Goal: Transaction & Acquisition: Purchase product/service

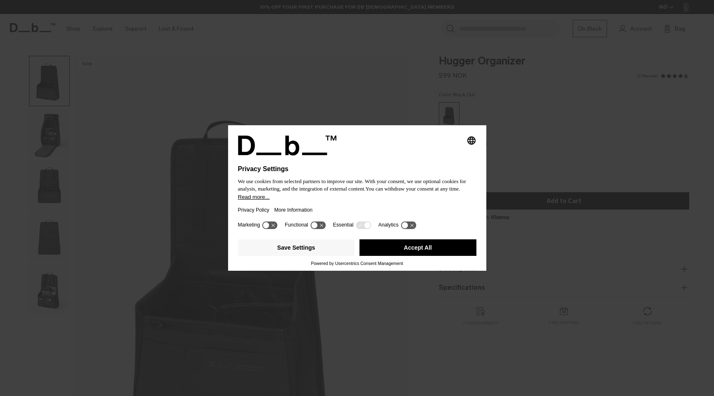
click at [440, 251] on button "Accept All" at bounding box center [418, 247] width 117 height 17
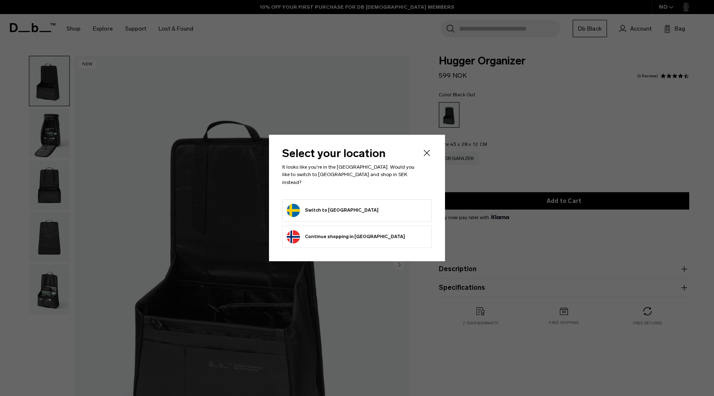
click at [429, 155] on icon "Close" at bounding box center [427, 153] width 10 height 10
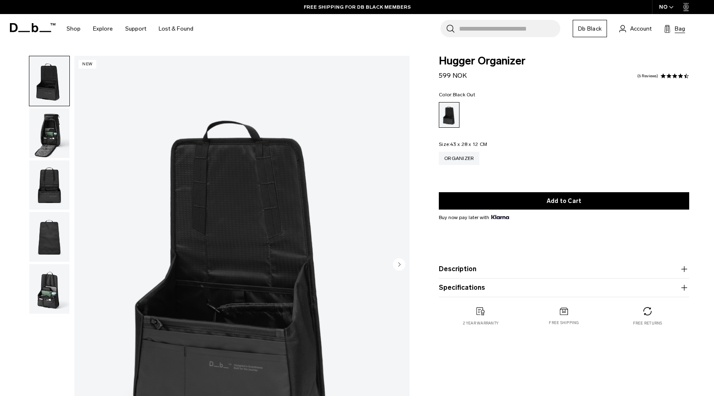
click at [676, 27] on span "Bag" at bounding box center [680, 28] width 10 height 9
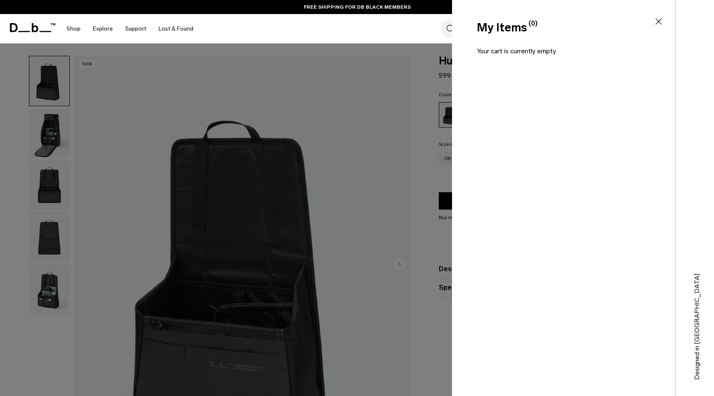
click at [423, 123] on div at bounding box center [357, 198] width 714 height 396
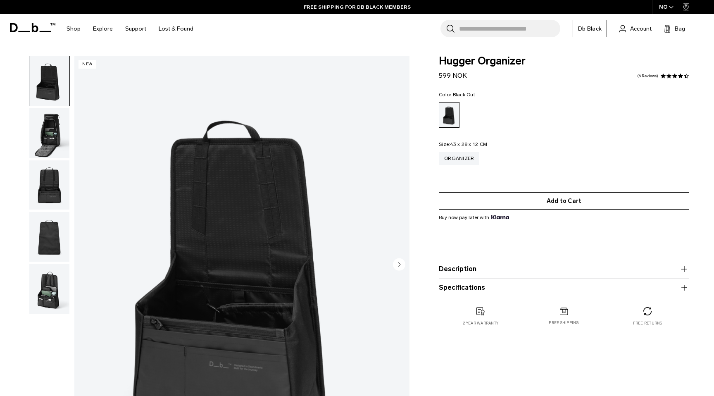
click at [537, 201] on button "Add to Cart" at bounding box center [564, 200] width 250 height 17
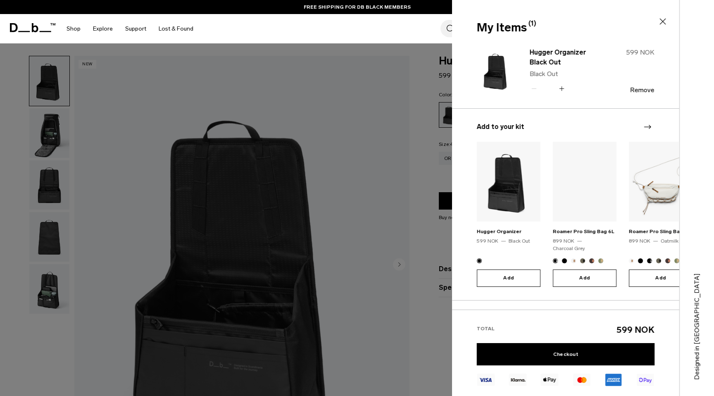
scroll to position [29, 0]
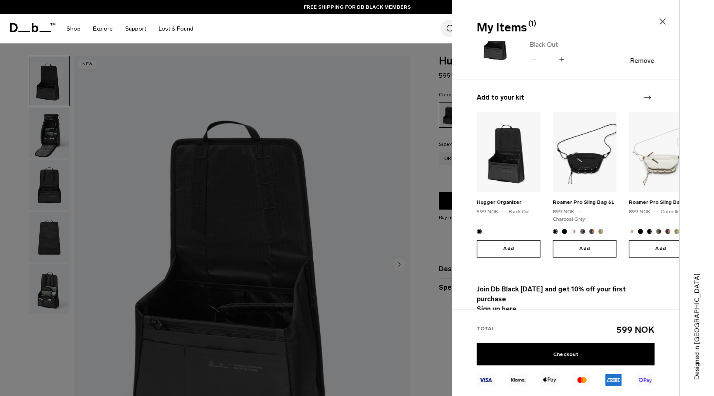
click at [498, 305] on strong "Sign up here." at bounding box center [497, 309] width 41 height 8
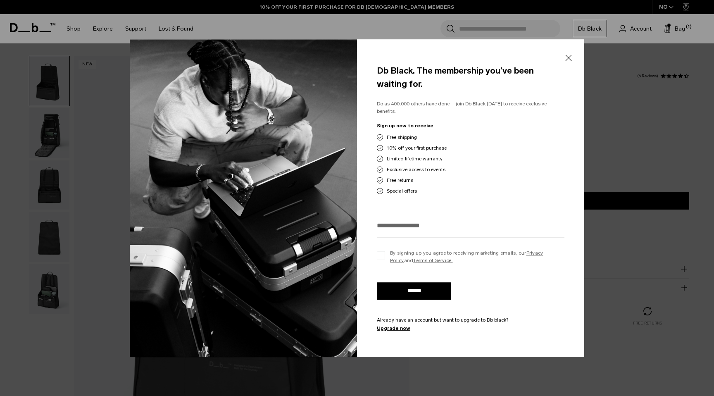
click at [571, 62] on button "Close" at bounding box center [568, 57] width 10 height 17
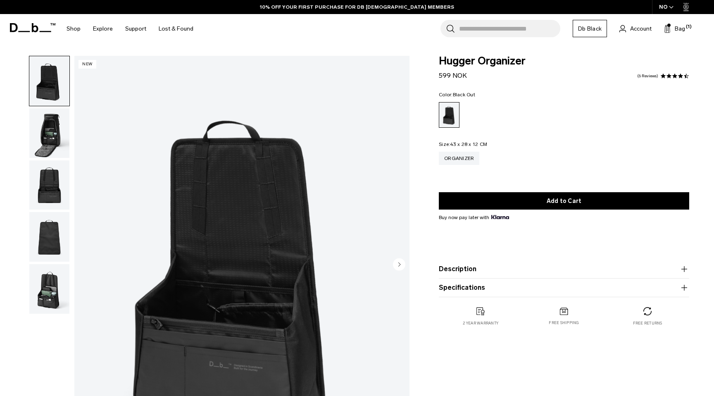
click at [585, 31] on link "Db Black" at bounding box center [590, 28] width 34 height 17
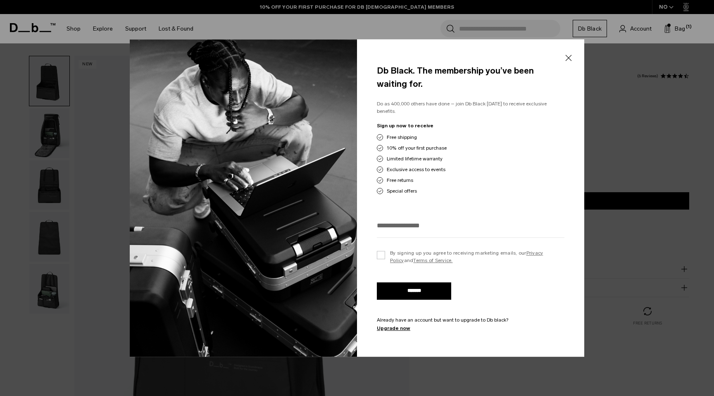
click at [568, 60] on button "Close" at bounding box center [568, 57] width 10 height 17
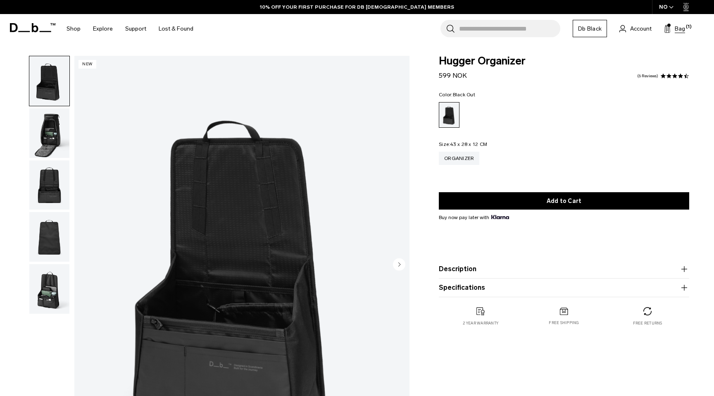
click at [678, 25] on span "Bag" at bounding box center [680, 28] width 10 height 9
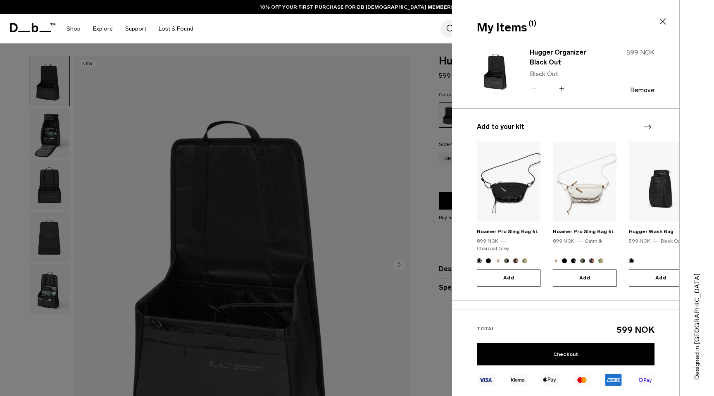
scroll to position [29, 0]
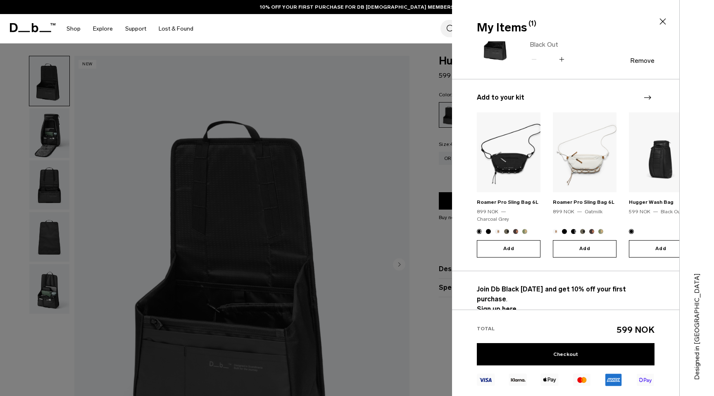
click at [494, 305] on strong "Sign up here." at bounding box center [497, 309] width 41 height 8
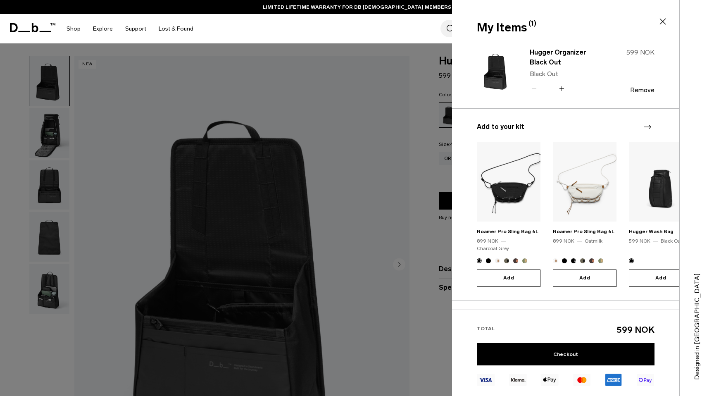
click at [335, 126] on div at bounding box center [357, 198] width 714 height 396
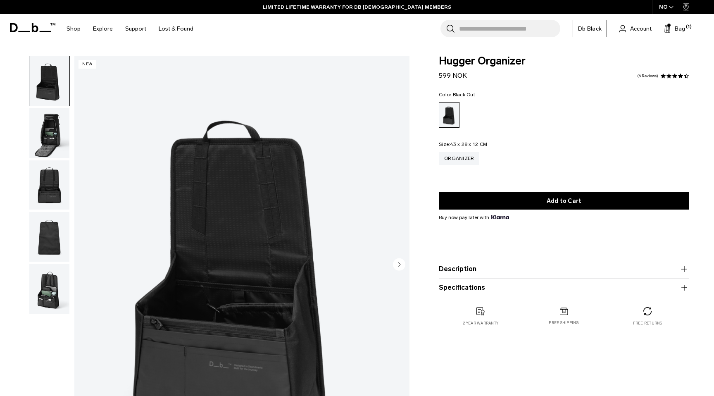
click at [54, 132] on img "button" at bounding box center [49, 133] width 40 height 50
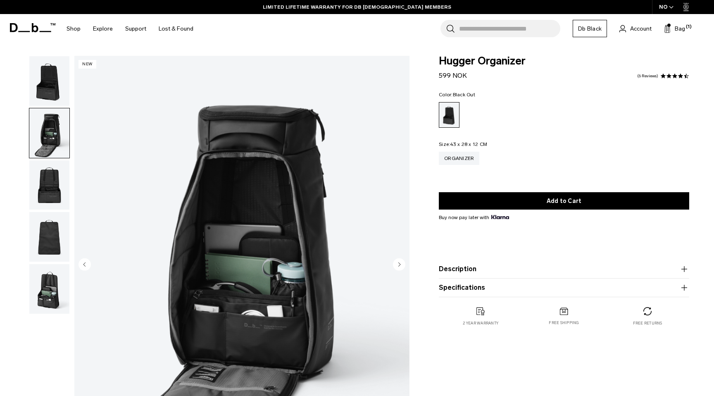
click at [53, 173] on img "button" at bounding box center [49, 185] width 40 height 50
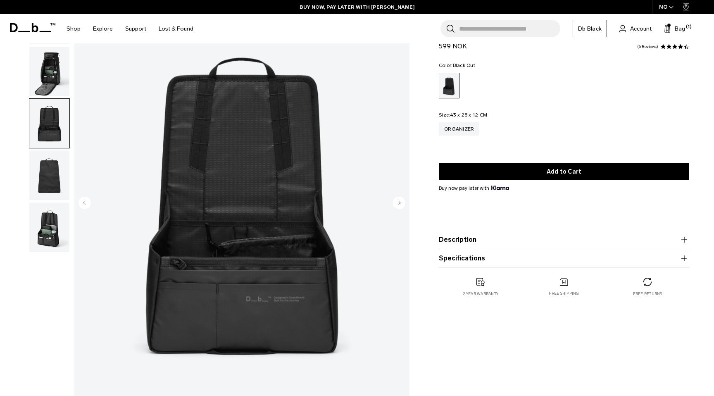
scroll to position [93, 0]
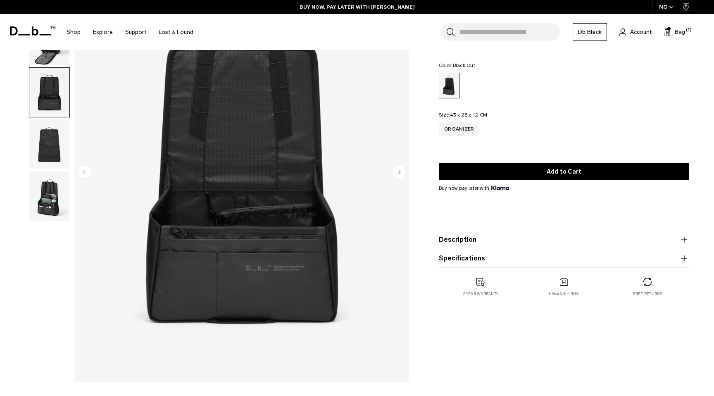
click at [50, 149] on img "button" at bounding box center [49, 144] width 40 height 50
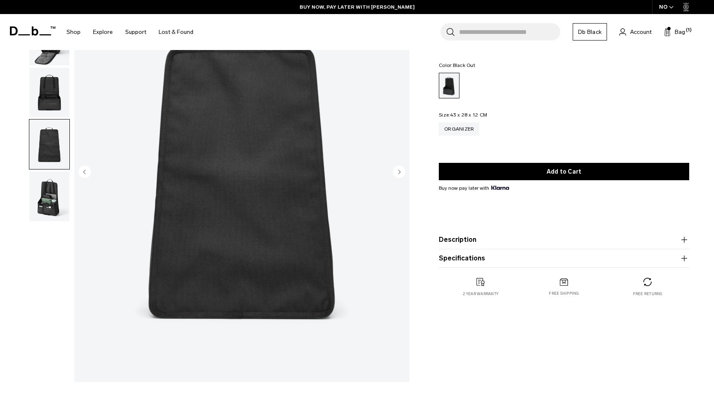
click at [50, 184] on img "button" at bounding box center [49, 196] width 40 height 50
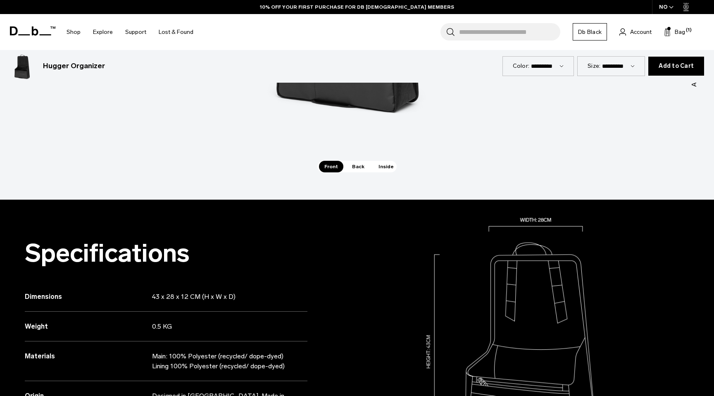
scroll to position [917, 0]
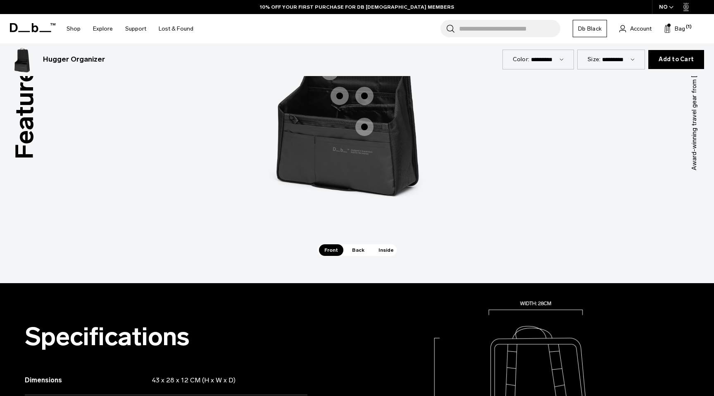
click at [367, 130] on span "1 / 3" at bounding box center [364, 127] width 18 height 18
click at [362, 127] on span "1 / 3" at bounding box center [364, 127] width 18 height 18
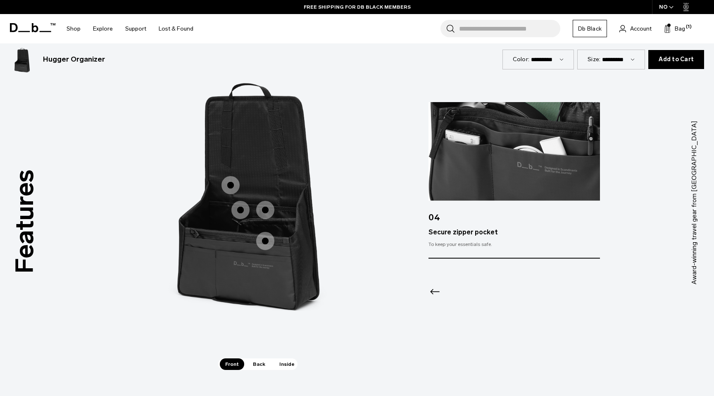
scroll to position [794, 0]
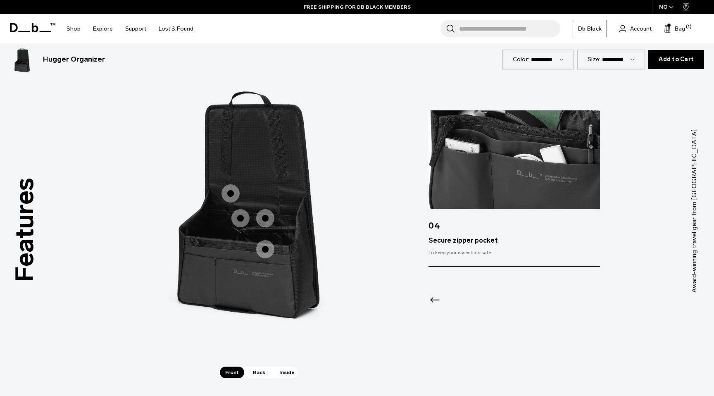
click at [431, 298] on icon "Previous slide" at bounding box center [435, 299] width 13 height 13
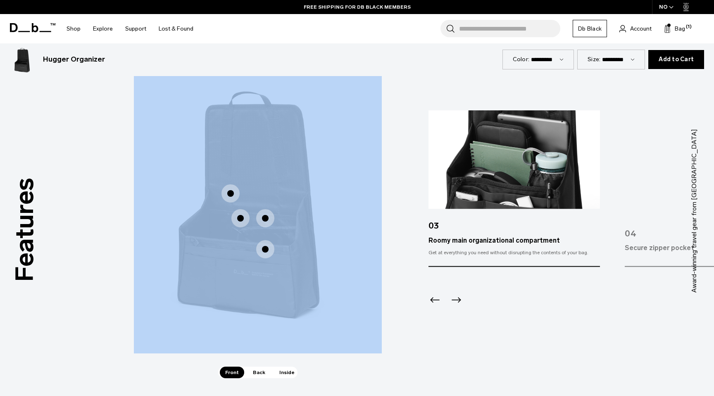
click at [431, 298] on icon "Previous slide" at bounding box center [435, 299] width 13 height 13
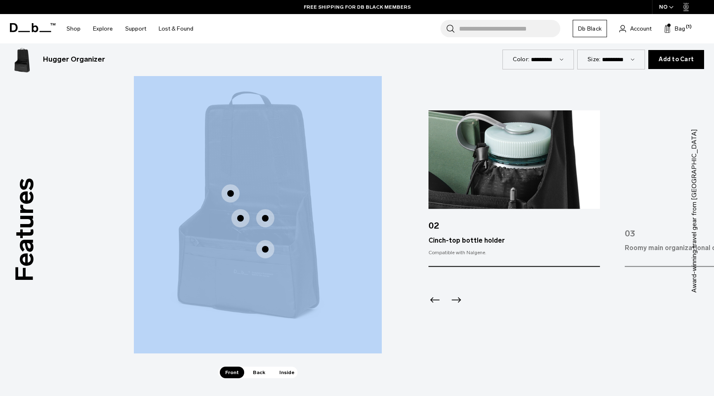
click at [431, 298] on icon "Previous slide" at bounding box center [435, 299] width 13 height 13
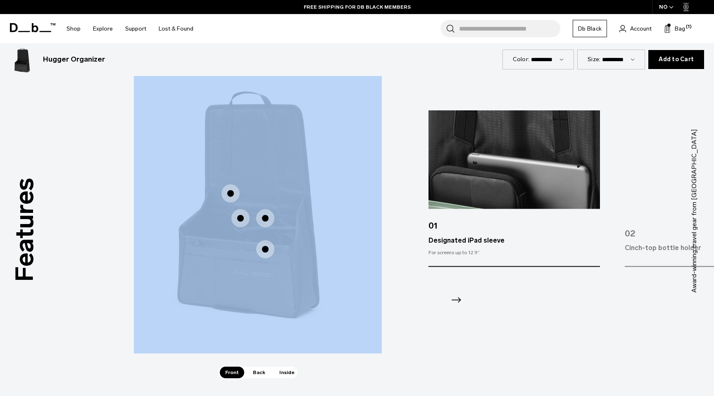
click at [431, 298] on div at bounding box center [514, 289] width 171 height 45
click at [479, 348] on img "2 / 3" at bounding box center [512, 198] width 248 height 310
click at [667, 33] on icon at bounding box center [667, 29] width 5 height 6
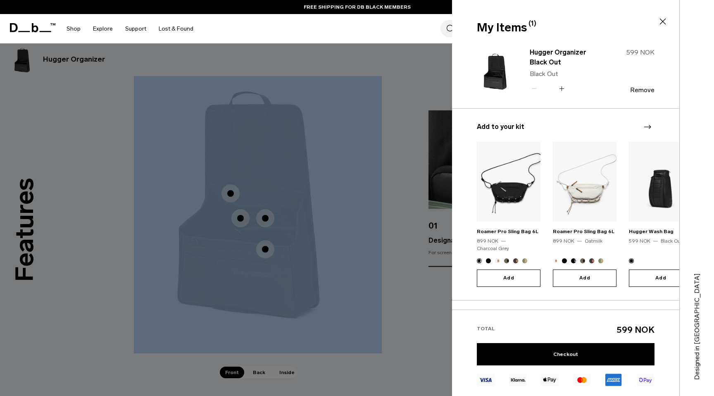
scroll to position [29, 0]
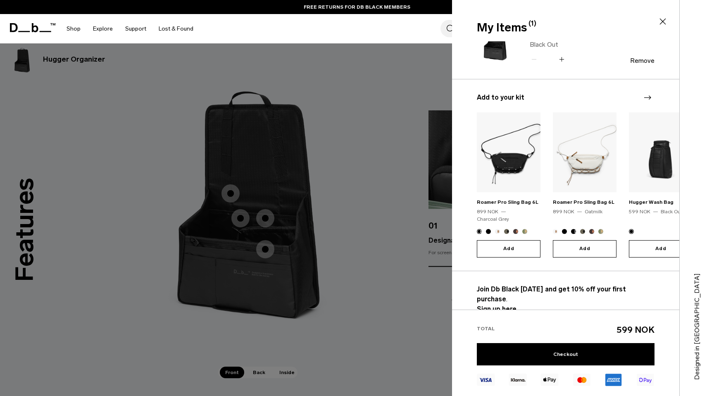
click at [389, 172] on div at bounding box center [357, 198] width 714 height 396
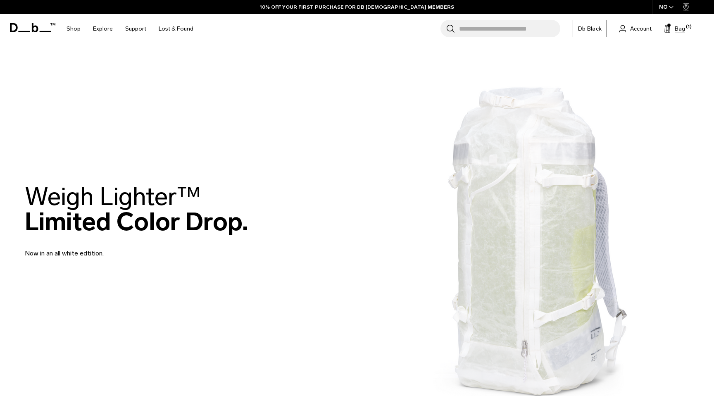
click at [673, 30] on button "Bag (1)" at bounding box center [674, 29] width 21 height 10
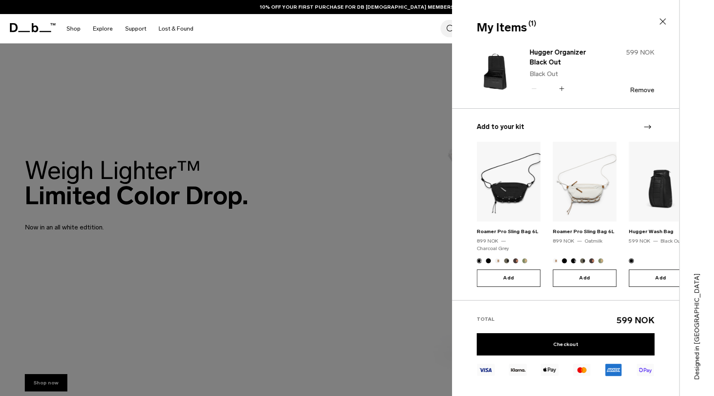
click at [385, 240] on div at bounding box center [357, 198] width 714 height 396
